Goal: Find specific page/section: Find specific page/section

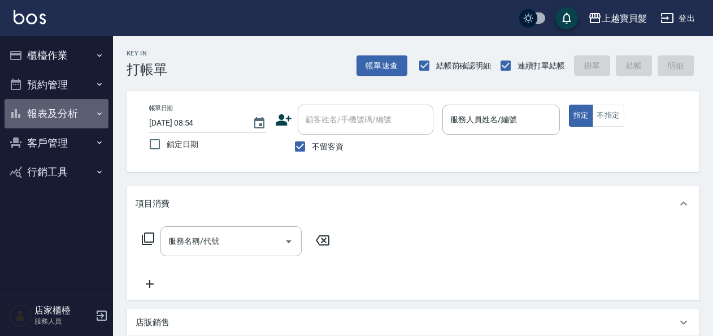
click at [97, 111] on icon "button" at bounding box center [99, 113] width 9 height 9
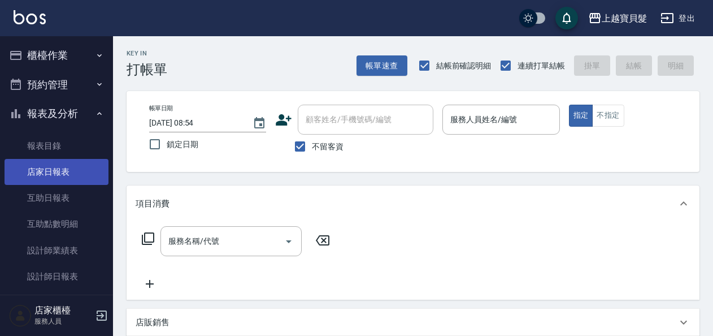
click at [84, 166] on link "店家日報表" at bounding box center [57, 172] width 104 height 26
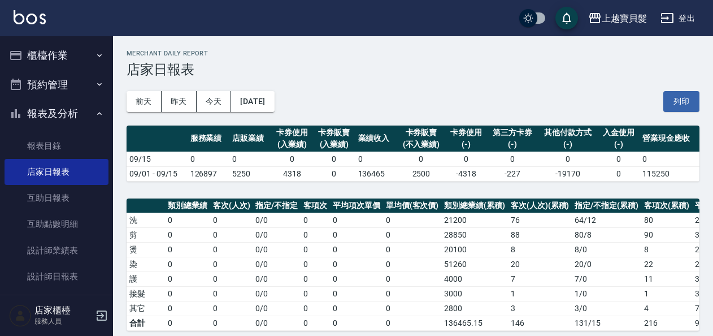
drag, startPoint x: 168, startPoint y: 92, endPoint x: 234, endPoint y: 116, distance: 70.1
click at [169, 92] on button "昨天" at bounding box center [179, 101] width 35 height 21
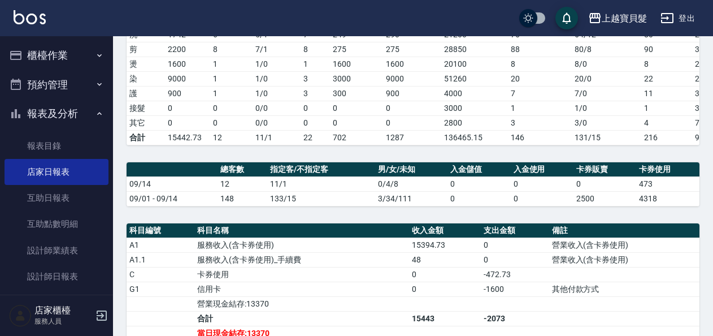
scroll to position [298, 0]
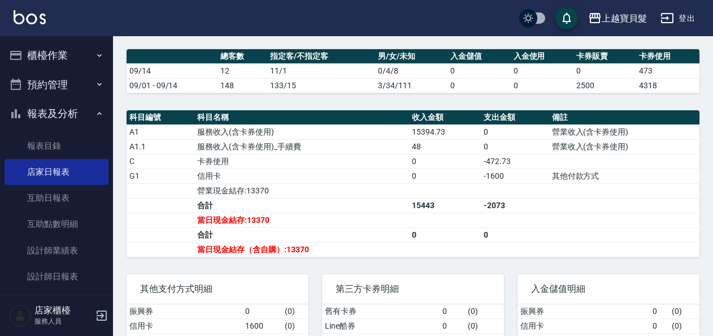
click at [42, 64] on button "櫃檯作業" at bounding box center [57, 55] width 104 height 29
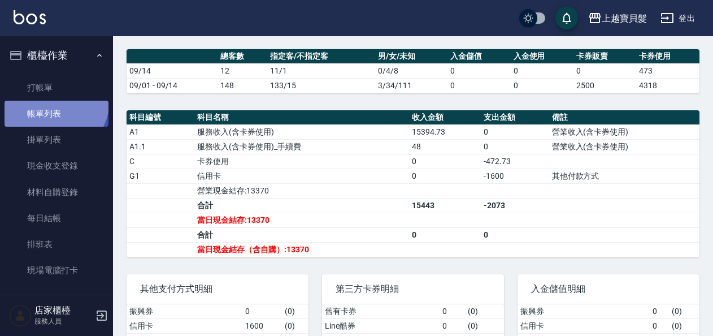
click at [50, 101] on link "帳單列表" at bounding box center [57, 114] width 104 height 26
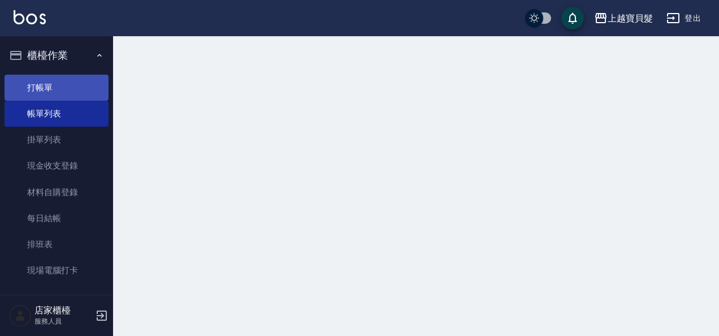
click at [49, 92] on link "打帳單" at bounding box center [57, 88] width 104 height 26
